Goal: Task Accomplishment & Management: Use online tool/utility

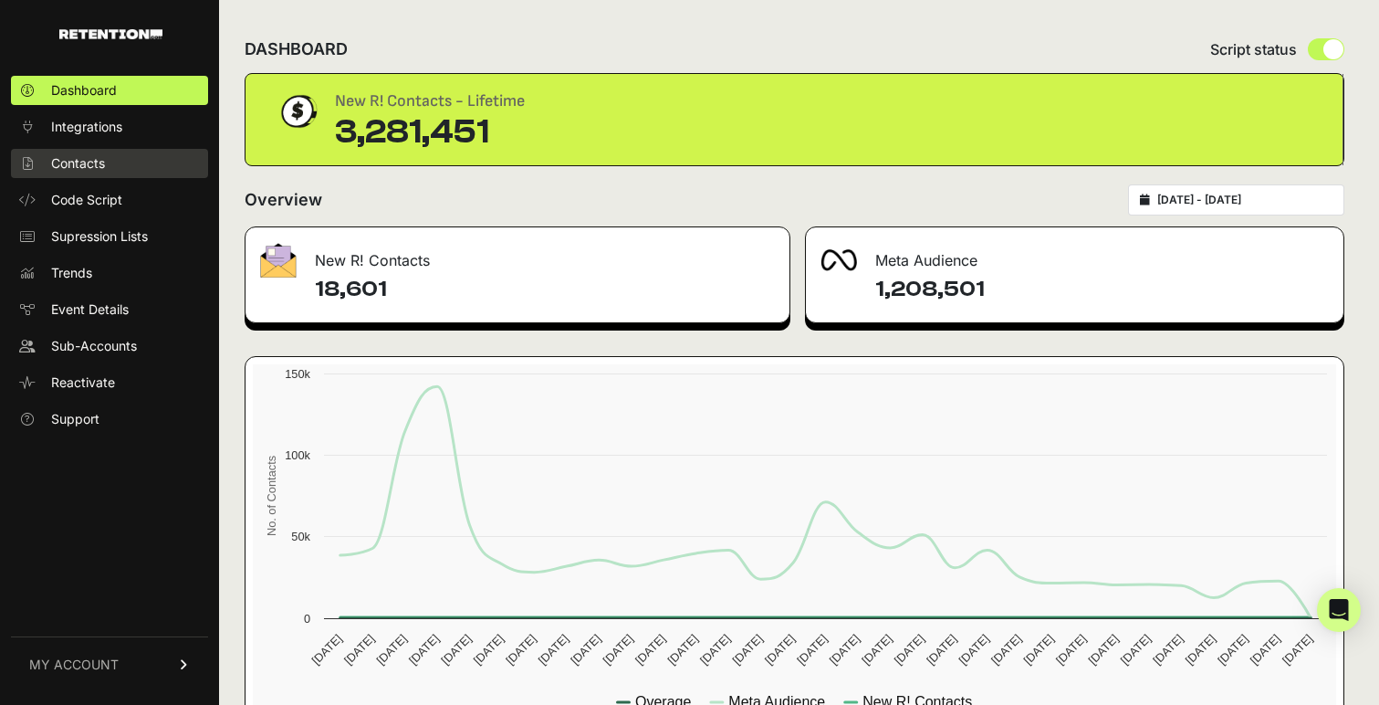
click at [170, 164] on link "Contacts" at bounding box center [109, 163] width 197 height 29
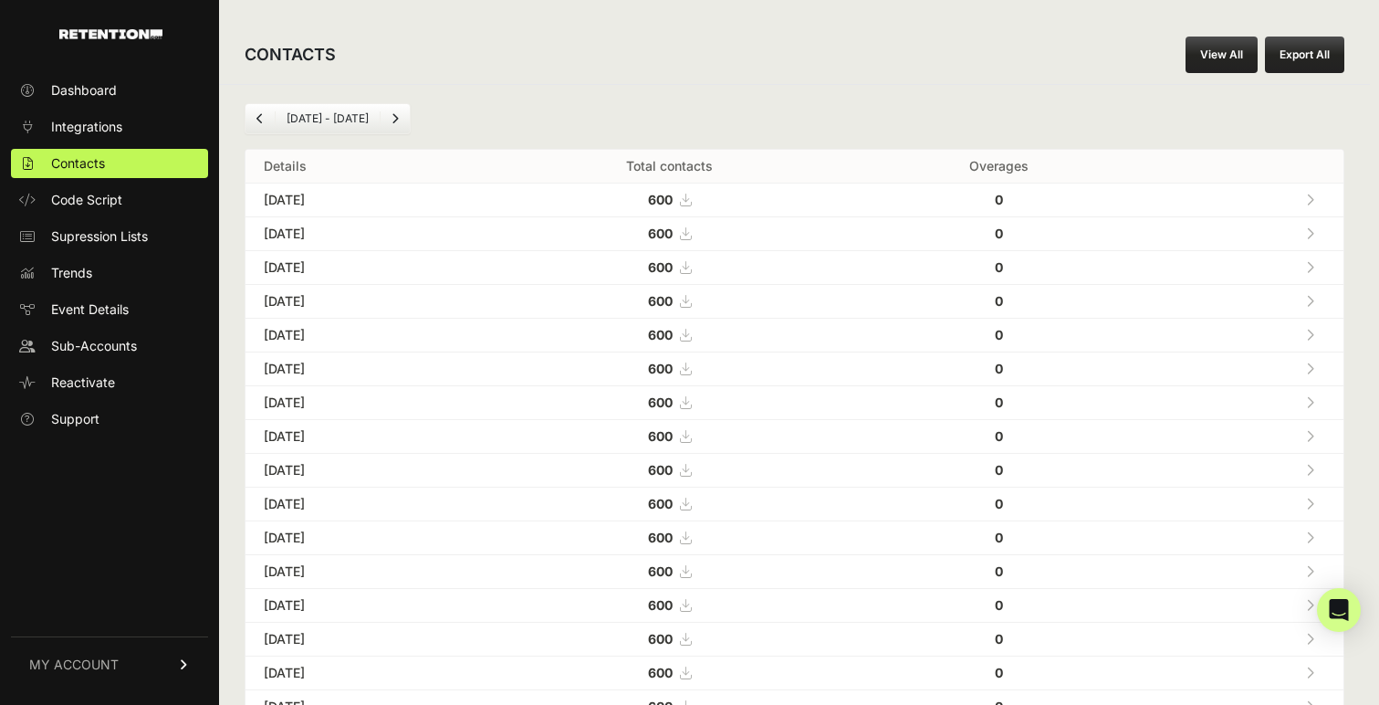
click at [1333, 58] on button "Export All" at bounding box center [1304, 55] width 79 height 37
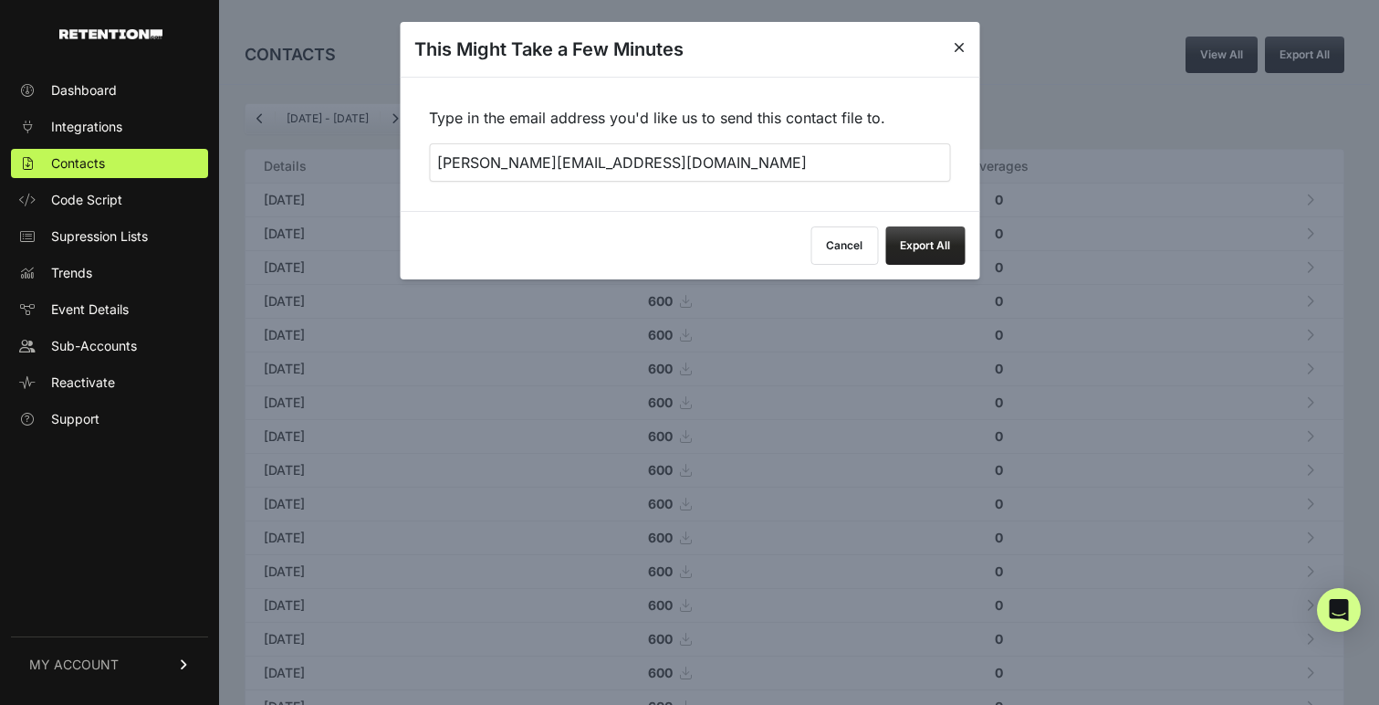
click at [928, 249] on button "Export All" at bounding box center [924, 245] width 79 height 38
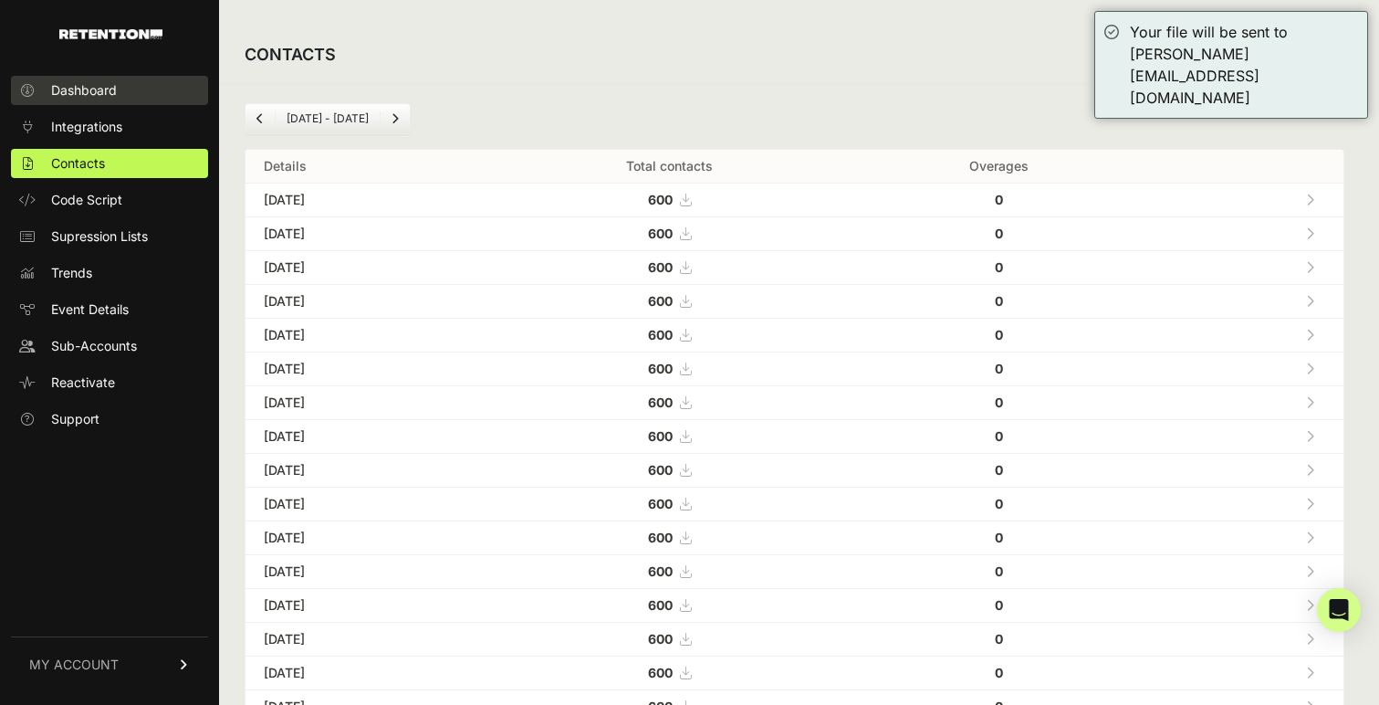
click at [115, 92] on span "Dashboard" at bounding box center [84, 90] width 66 height 18
